Goal: Task Accomplishment & Management: Complete application form

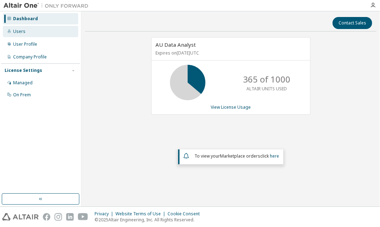
click at [43, 30] on div "Users" at bounding box center [40, 31] width 75 height 11
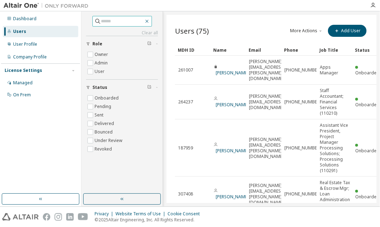
click at [150, 22] on icon "button" at bounding box center [147, 21] width 6 height 6
click at [116, 199] on button "button" at bounding box center [122, 198] width 78 height 11
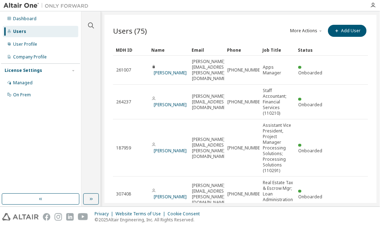
click at [303, 30] on button "More Actions" at bounding box center [307, 31] width 34 height 12
click at [209, 26] on div "Users (75) More Actions Import From CSV Export To CSV Add User" at bounding box center [240, 30] width 255 height 15
click at [47, 47] on div "User Profile" at bounding box center [40, 44] width 75 height 11
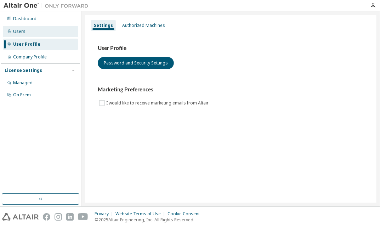
click at [39, 35] on div "Users" at bounding box center [40, 31] width 75 height 11
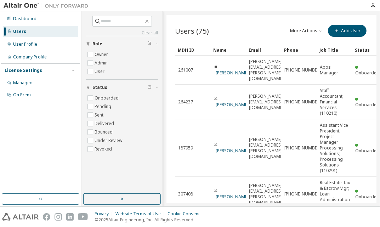
click at [42, 152] on div "Dashboard Users User Profile Company Profile License Settings Managed On Prem" at bounding box center [40, 102] width 79 height 180
click at [122, 21] on input "text" at bounding box center [122, 21] width 43 height 7
type input "*******"
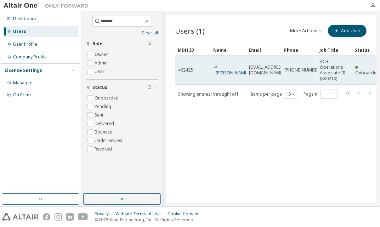
click at [186, 73] on td "462425" at bounding box center [192, 70] width 35 height 29
click at [307, 74] on td "[PHONE_NUMBER]" at bounding box center [298, 70] width 35 height 29
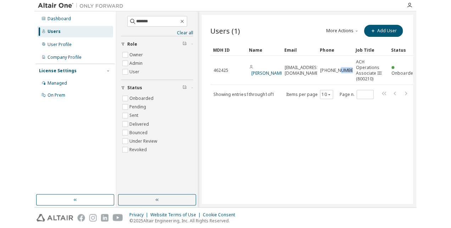
scroll to position [0, 11]
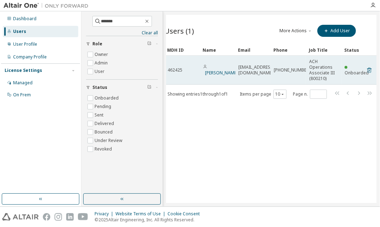
click at [366, 73] on icon at bounding box center [369, 70] width 6 height 9
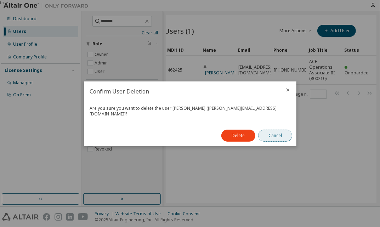
click at [271, 136] on button "Cancel" at bounding box center [275, 136] width 34 height 12
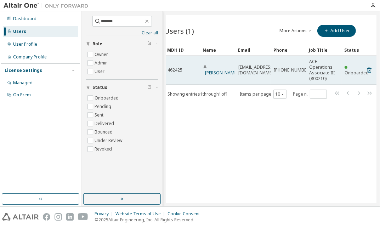
click at [349, 68] on div "Onboarded" at bounding box center [359, 69] width 29 height 11
click at [352, 71] on span "Onboarded" at bounding box center [357, 73] width 24 height 6
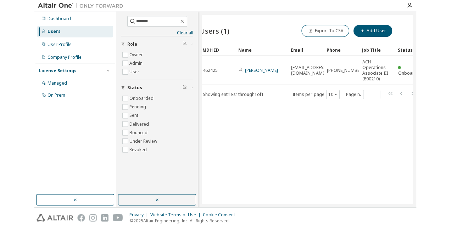
scroll to position [0, 0]
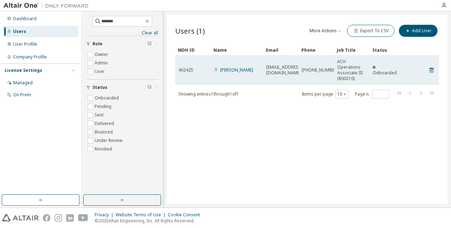
click at [349, 70] on span "ACH Operations Associate III (800210)" at bounding box center [351, 70] width 29 height 23
click at [239, 70] on link "[PERSON_NAME]" at bounding box center [236, 70] width 33 height 6
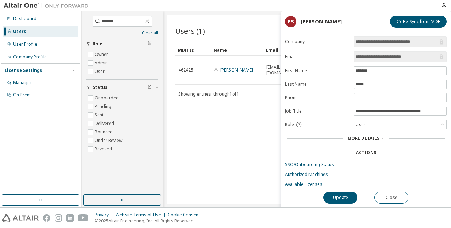
click at [368, 135] on span "More Details" at bounding box center [363, 138] width 32 height 6
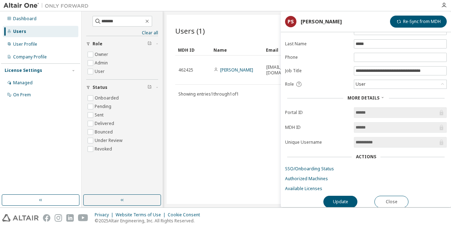
scroll to position [41, 0]
click at [313, 175] on link "Authorized Machines" at bounding box center [366, 178] width 162 height 6
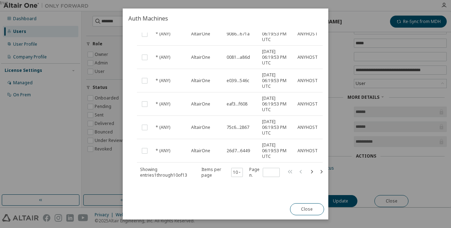
scroll to position [159, 0]
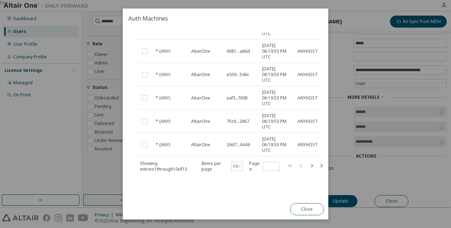
click at [312, 163] on icon "button" at bounding box center [311, 166] width 9 height 9
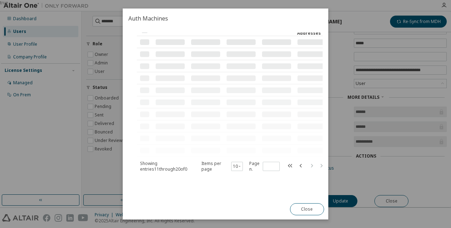
scroll to position [0, 0]
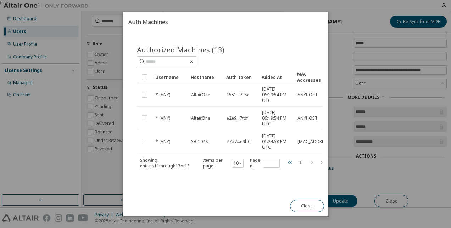
click at [291, 161] on icon "button" at bounding box center [290, 163] width 4 height 4
type input "*"
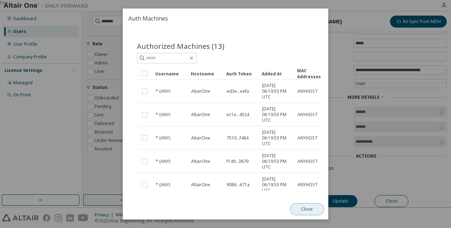
click at [316, 207] on button "Close" at bounding box center [307, 209] width 34 height 12
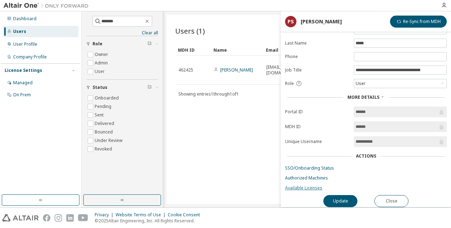
click at [308, 185] on link "Available Licenses" at bounding box center [366, 188] width 162 height 6
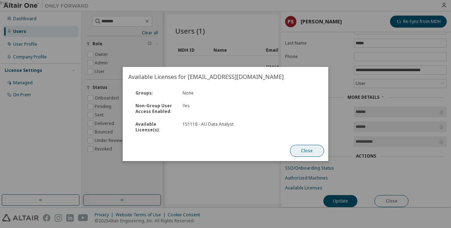
click at [305, 152] on button "Close" at bounding box center [307, 151] width 34 height 12
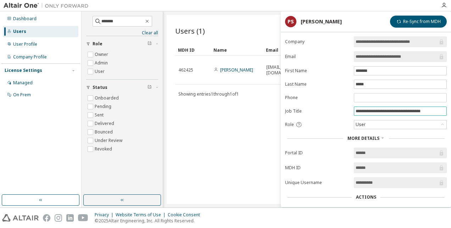
drag, startPoint x: 441, startPoint y: 108, endPoint x: 354, endPoint y: 114, distance: 87.4
click at [354, 114] on form "**********" at bounding box center [366, 134] width 162 height 196
click at [231, 144] on div "Users (1) More Actions Import From CSV Export To CSV Add User Clear Load Save S…" at bounding box center [307, 109] width 281 height 189
click at [215, 126] on div "Users (1) More Actions Import From CSV Export To CSV Add User Clear Load Save S…" at bounding box center [307, 109] width 281 height 189
click at [150, 23] on icon "button" at bounding box center [147, 21] width 6 height 6
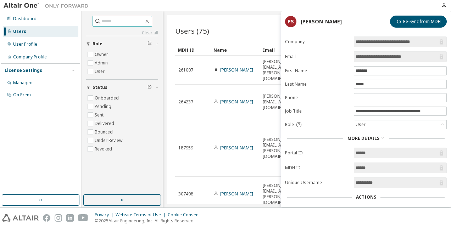
click at [366, 18] on header "PS [PERSON_NAME] Re-Sync from MDH" at bounding box center [366, 22] width 162 height 12
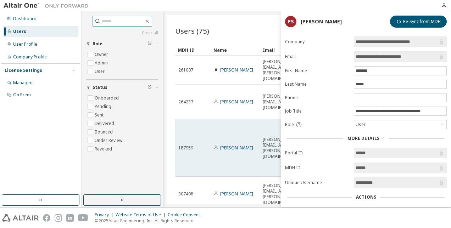
click at [253, 162] on td "[PERSON_NAME]" at bounding box center [234, 147] width 49 height 57
click at [233, 143] on td "[PERSON_NAME]" at bounding box center [234, 147] width 49 height 57
click at [229, 145] on link "[PERSON_NAME]" at bounding box center [236, 148] width 33 height 6
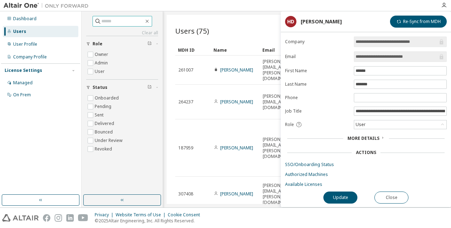
click at [380, 202] on div "**********" at bounding box center [366, 121] width 170 height 171
click at [380, 196] on button "Close" at bounding box center [391, 198] width 34 height 12
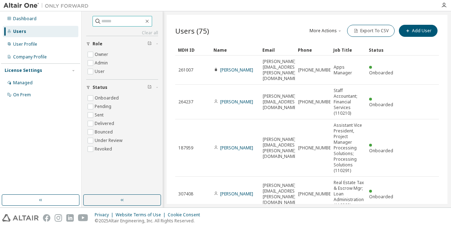
click at [116, 21] on input "text" at bounding box center [122, 21] width 43 height 7
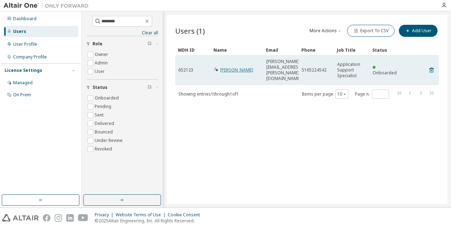
click at [240, 67] on link "[PERSON_NAME]" at bounding box center [236, 70] width 33 height 6
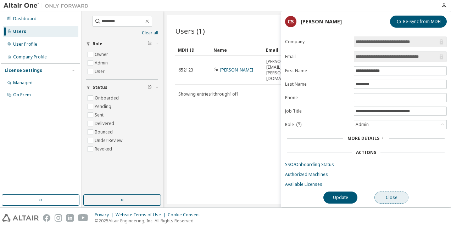
click at [380, 193] on button "Close" at bounding box center [391, 198] width 34 height 12
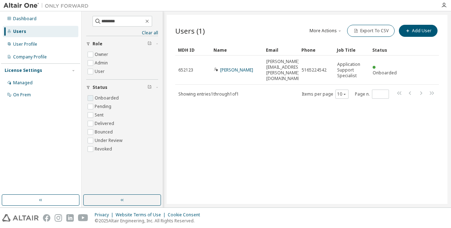
click at [113, 99] on label "Onboarded" at bounding box center [108, 98] width 26 height 9
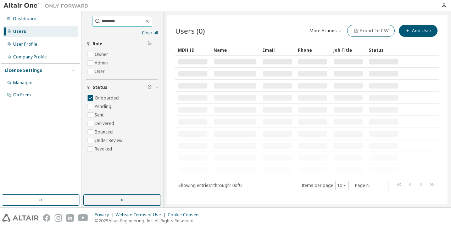
drag, startPoint x: 117, startPoint y: 21, endPoint x: 85, endPoint y: 20, distance: 32.3
click at [86, 20] on div "******** Clear all Status Onboarded Pending Sent Delivered Bounced Under Review…" at bounding box center [122, 102] width 79 height 181
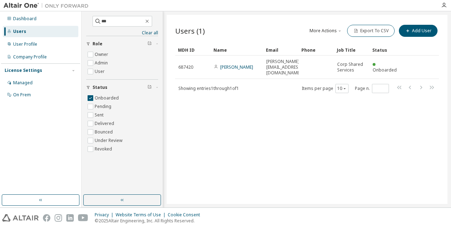
click at [41, 151] on div "Dashboard Users User Profile Company Profile License Settings Managed On Prem" at bounding box center [40, 102] width 79 height 181
click at [112, 23] on input "***" at bounding box center [122, 21] width 43 height 7
type input "*******"
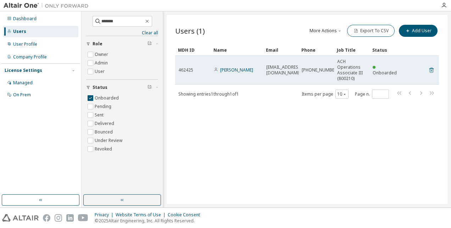
click at [380, 69] on icon at bounding box center [431, 70] width 6 height 9
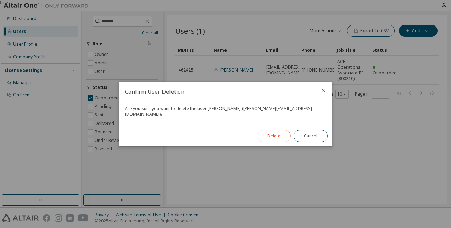
click at [280, 137] on button "Delete" at bounding box center [274, 136] width 34 height 12
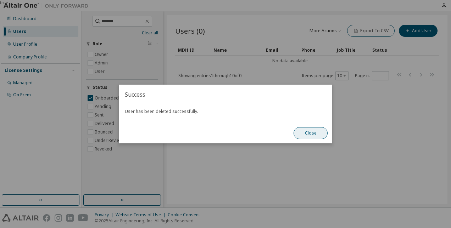
click at [310, 134] on button "Close" at bounding box center [310, 133] width 34 height 12
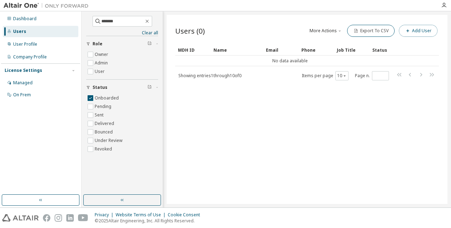
click at [380, 34] on button "Add User" at bounding box center [418, 31] width 39 height 12
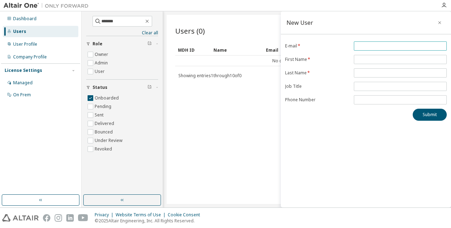
click at [378, 45] on input "email" at bounding box center [399, 46] width 89 height 6
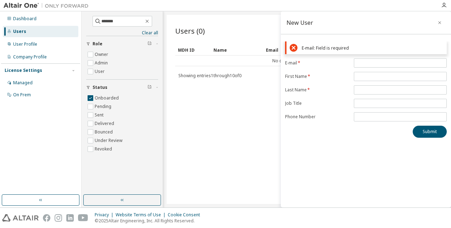
click at [380, 146] on div "New User E-mail: Field is required E-mail * First Name * Last Name * Job Title …" at bounding box center [366, 109] width 170 height 196
click at [369, 58] on div "E-mail: Field is required E-mail * First Name * Last Name * Job Title Phone Num…" at bounding box center [366, 89] width 170 height 96
click at [371, 63] on input "email" at bounding box center [399, 63] width 89 height 6
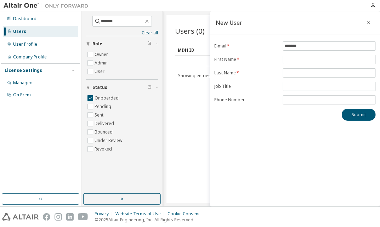
click at [221, 45] on label "E-mail *" at bounding box center [246, 46] width 64 height 6
click at [311, 48] on input "*******" at bounding box center [329, 46] width 89 height 6
type input "*"
type input "**********"
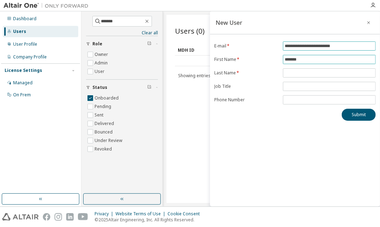
type input "*******"
type input "*****"
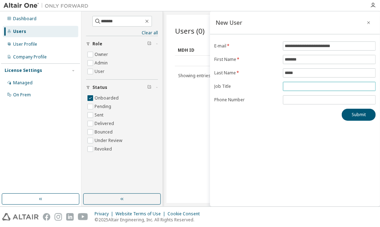
click at [314, 87] on input "text" at bounding box center [329, 87] width 89 height 6
type input "**********"
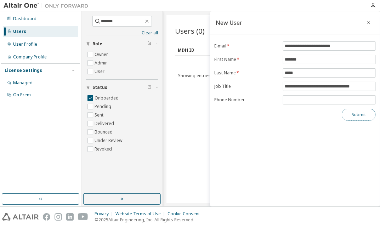
click at [348, 114] on button "Submit" at bounding box center [359, 115] width 34 height 12
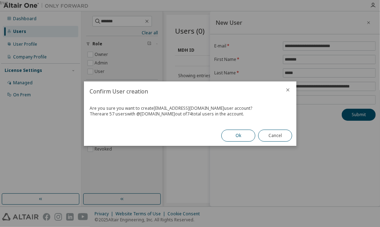
click at [235, 138] on button "Ok" at bounding box center [238, 136] width 34 height 12
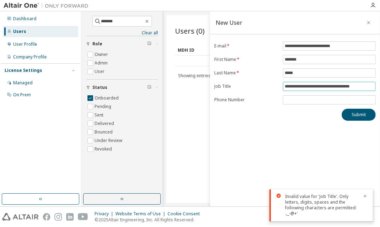
click at [344, 85] on input "**********" at bounding box center [329, 87] width 89 height 6
drag, startPoint x: 368, startPoint y: 87, endPoint x: 344, endPoint y: 86, distance: 24.5
click at [344, 86] on input "**********" at bounding box center [329, 87] width 89 height 6
type input "**********"
click at [338, 157] on div "**********" at bounding box center [295, 108] width 170 height 195
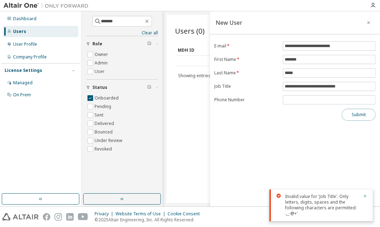
click at [355, 115] on button "Submit" at bounding box center [359, 115] width 34 height 12
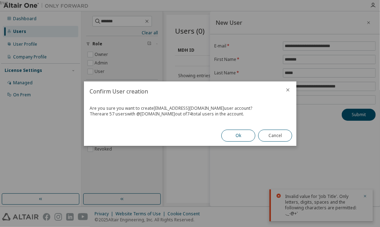
click at [242, 137] on button "Ok" at bounding box center [238, 136] width 34 height 12
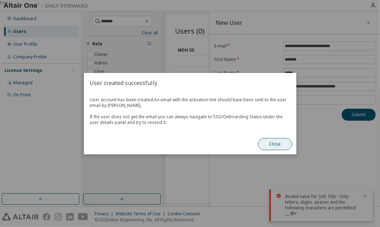
click at [271, 144] on button "Close" at bounding box center [275, 144] width 34 height 12
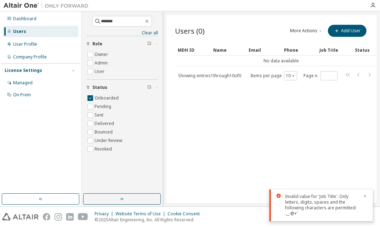
click at [365, 197] on icon "button" at bounding box center [365, 196] width 2 height 2
